Goal: Information Seeking & Learning: Learn about a topic

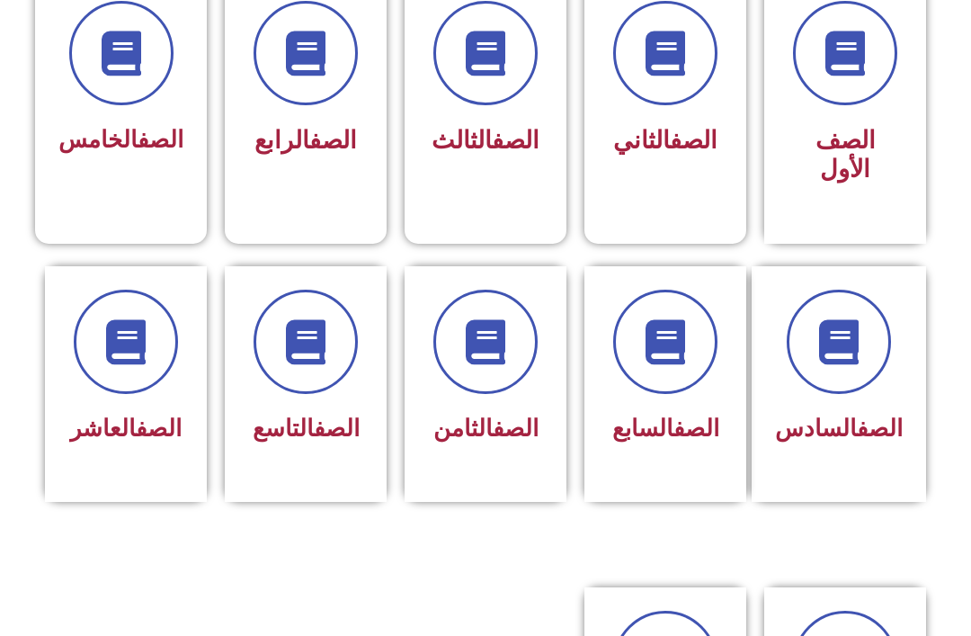
scroll to position [525, 0]
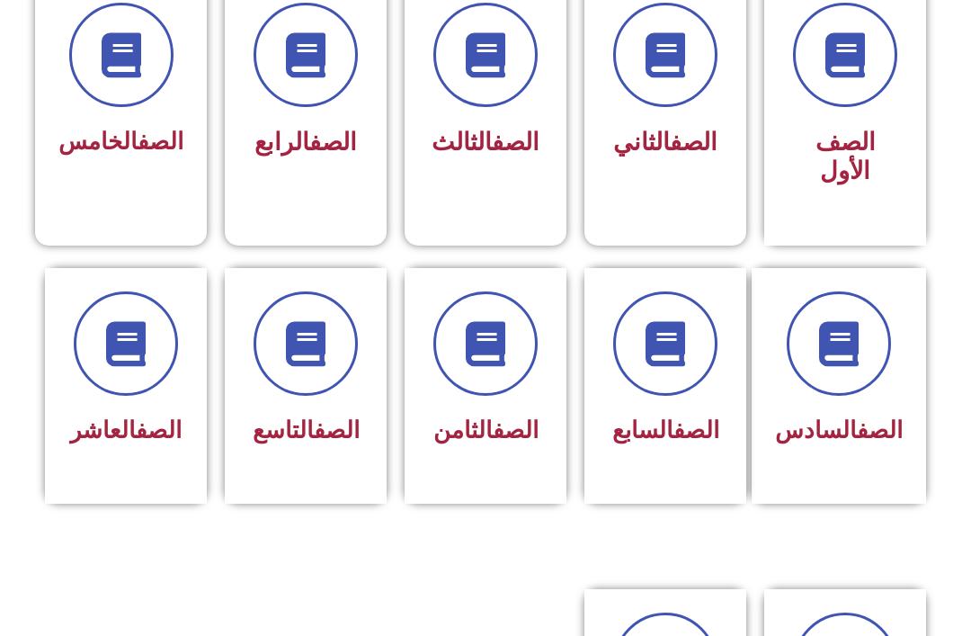
click at [639, 356] on span at bounding box center [665, 343] width 104 height 104
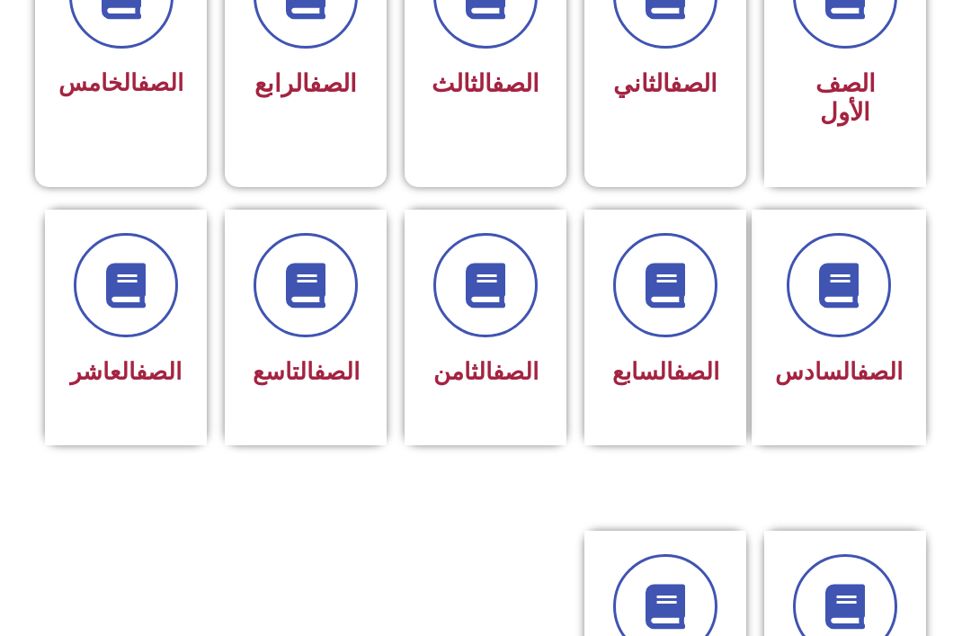
scroll to position [584, 0]
click at [487, 385] on span "الصف الثامن" at bounding box center [485, 371] width 105 height 27
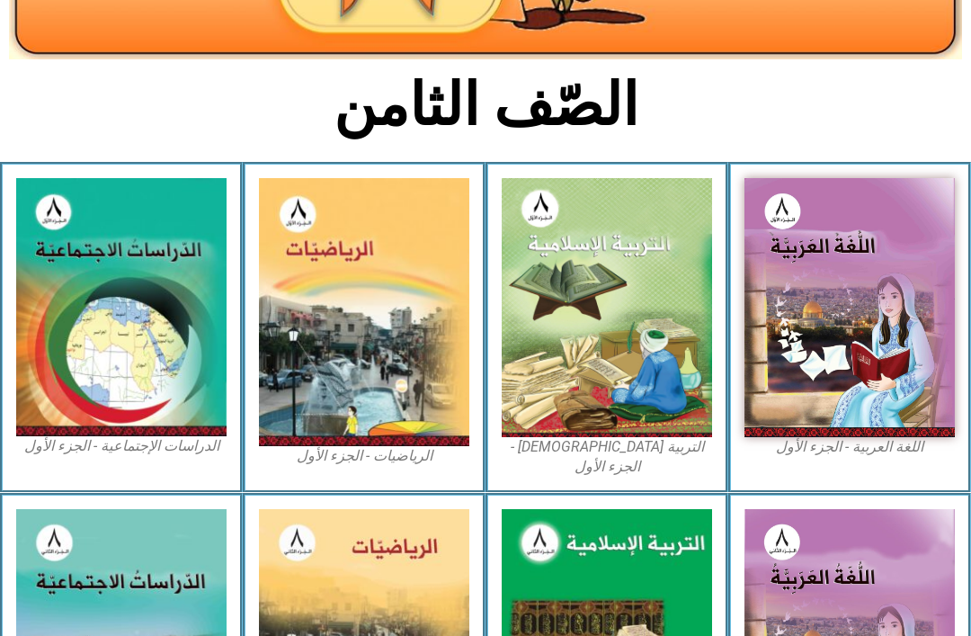
scroll to position [348, 0]
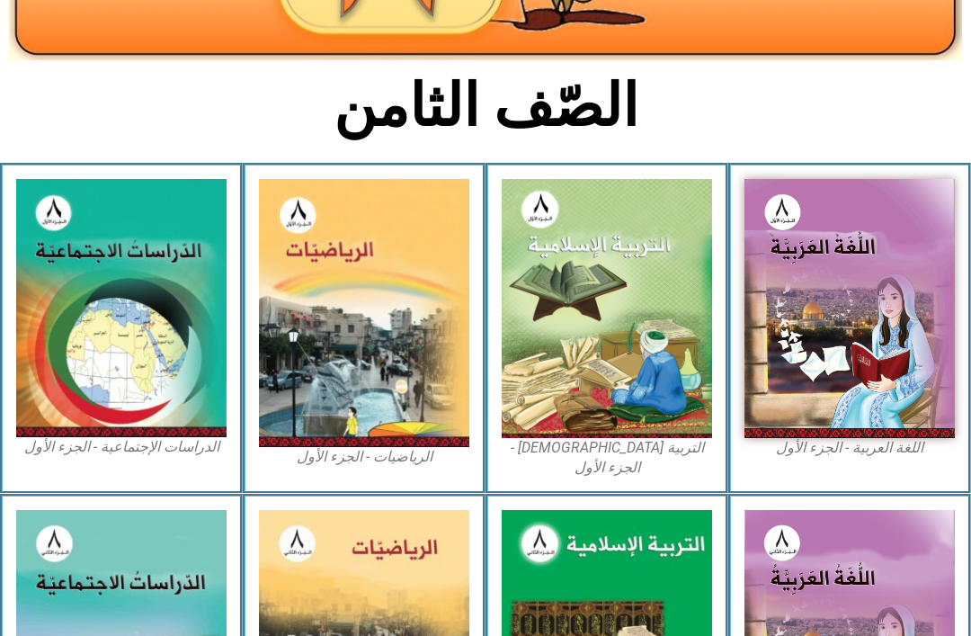
click at [575, 251] on img at bounding box center [607, 308] width 210 height 259
